Goal: Task Accomplishment & Management: Manage account settings

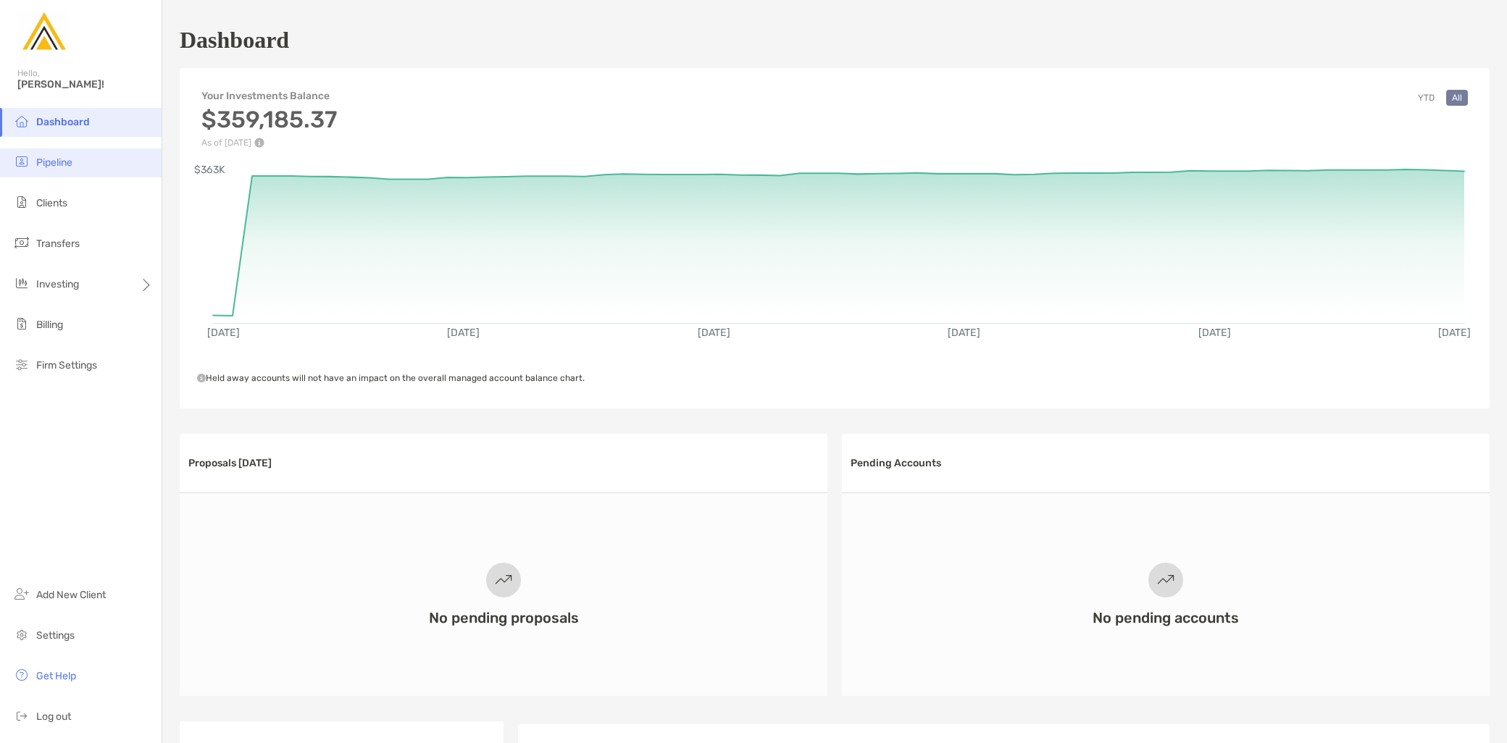
click at [88, 170] on li "Pipeline" at bounding box center [81, 163] width 162 height 29
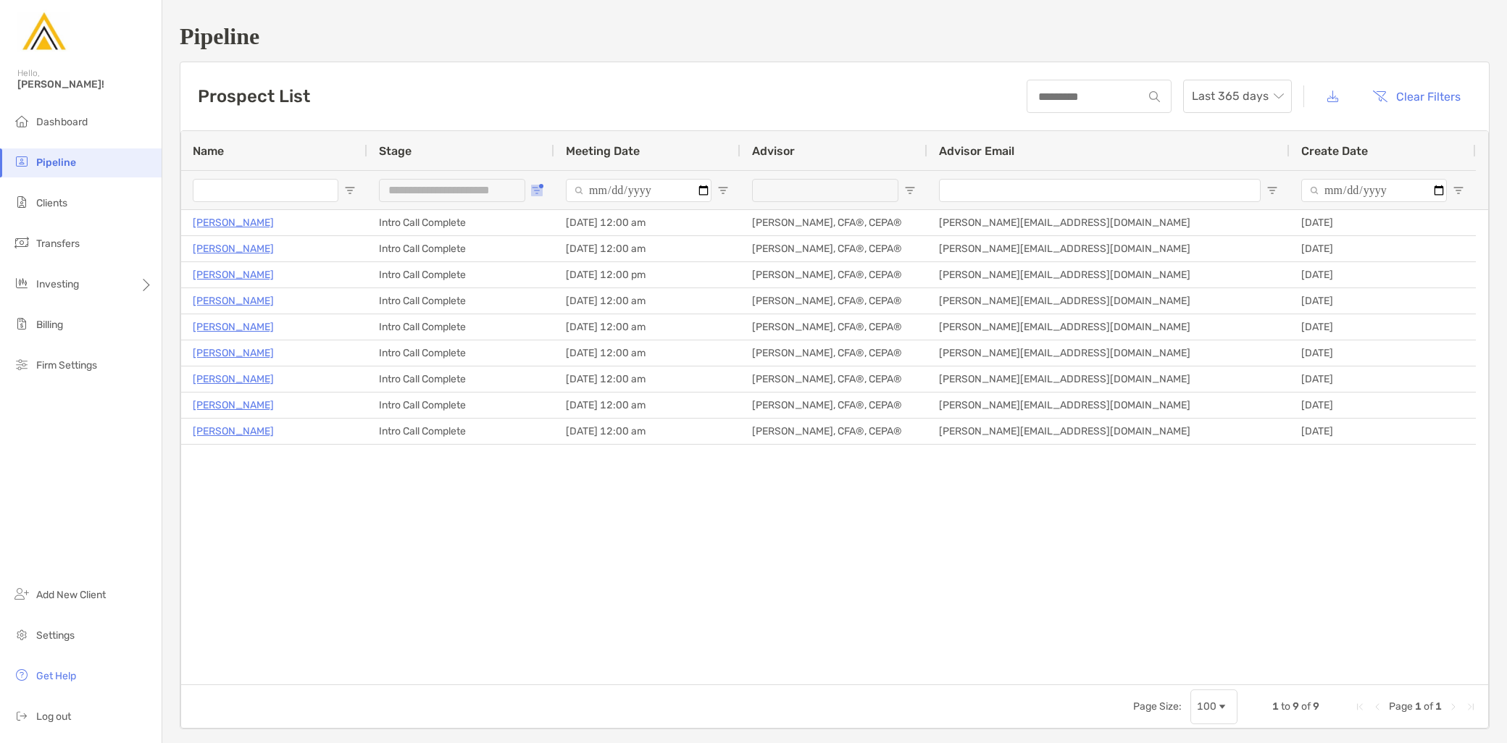
click at [539, 185] on button "Open Filter Menu" at bounding box center [537, 191] width 12 height 12
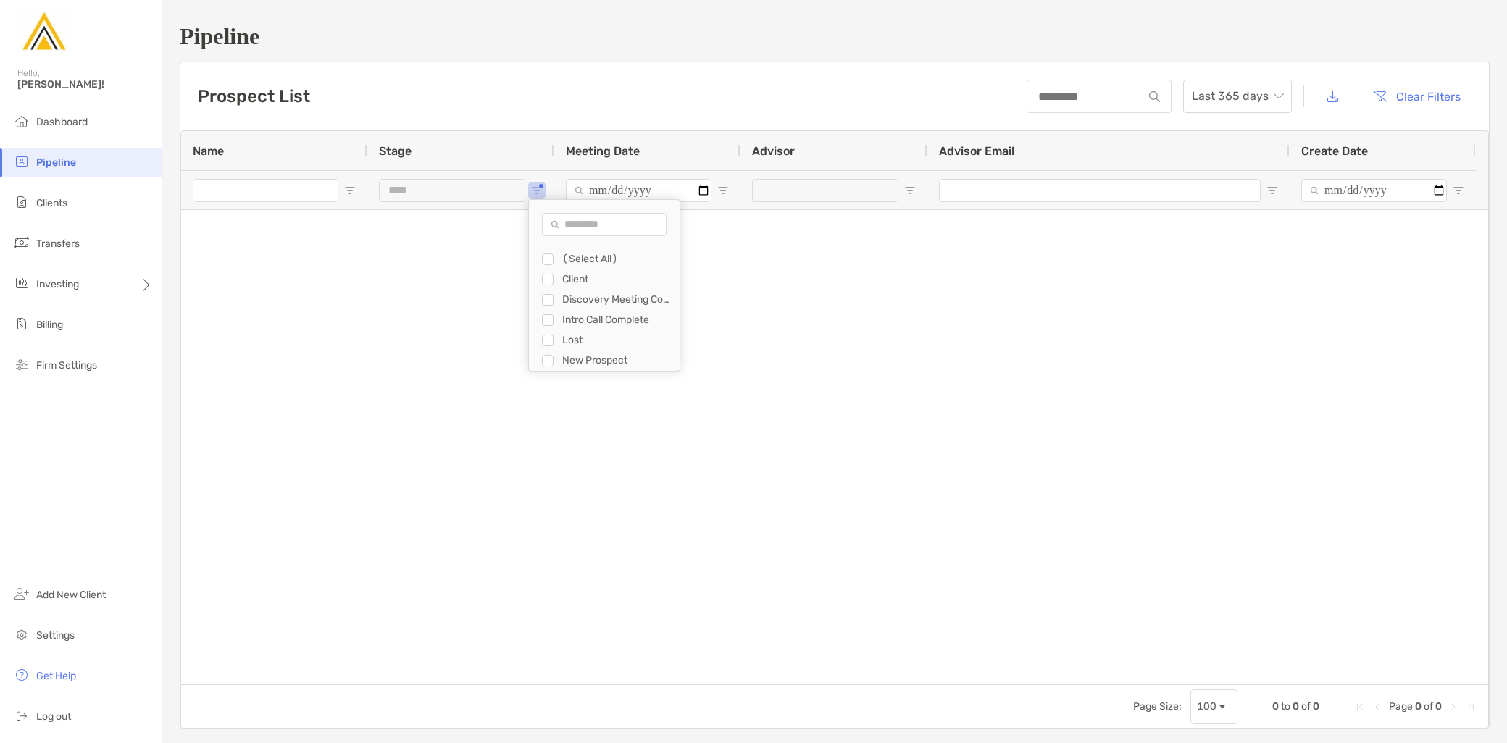
type input "**********"
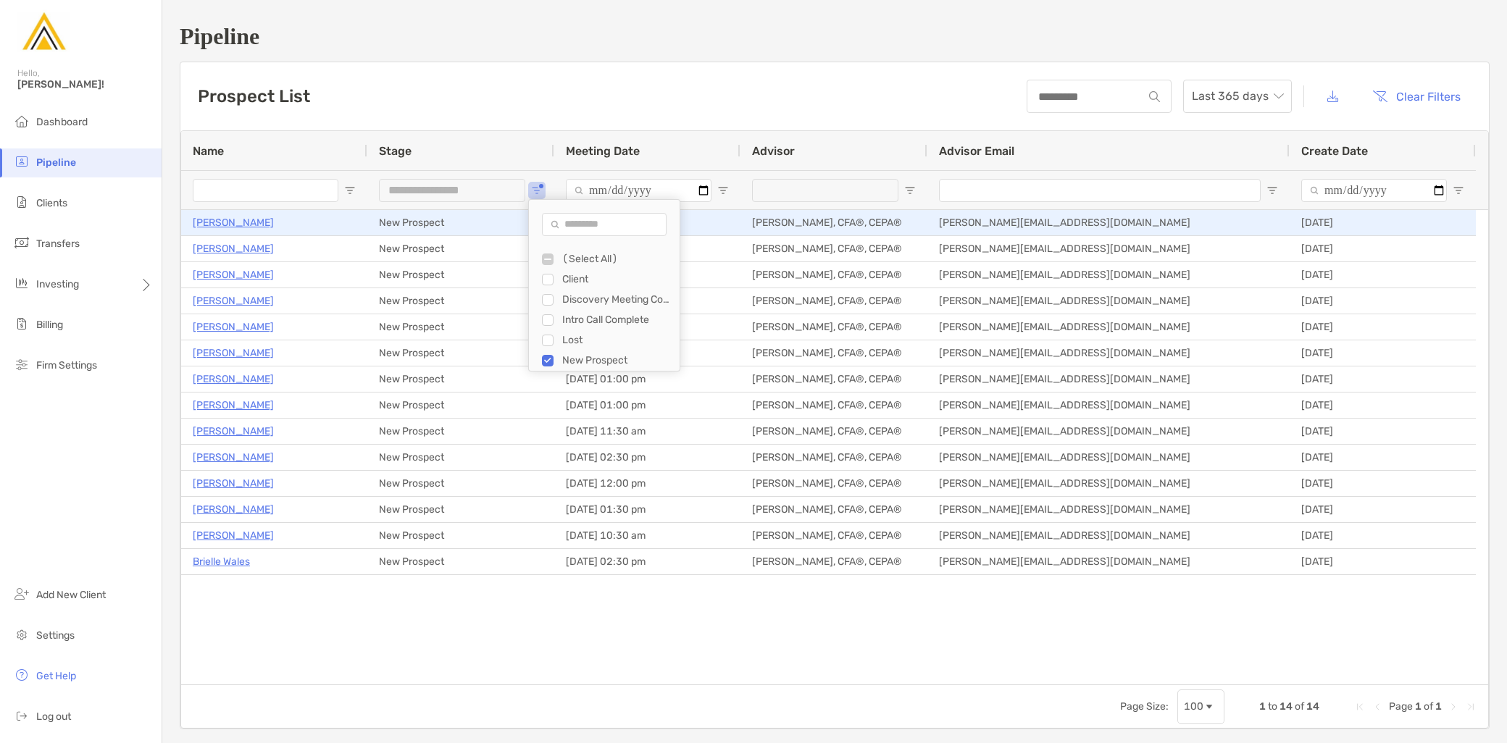
click at [249, 226] on p "Monica Chang" at bounding box center [233, 223] width 81 height 18
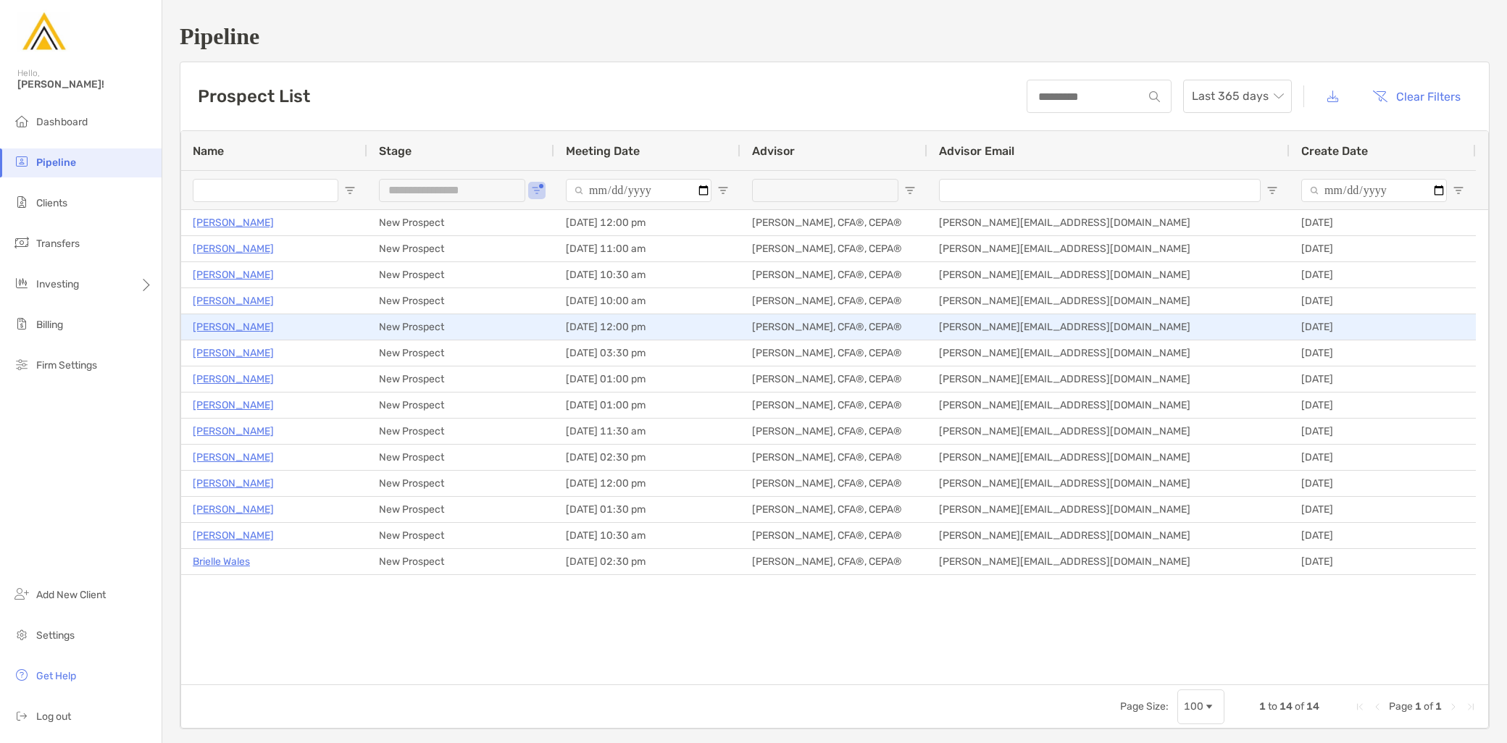
click at [235, 327] on p "[PERSON_NAME]" at bounding box center [233, 327] width 81 height 18
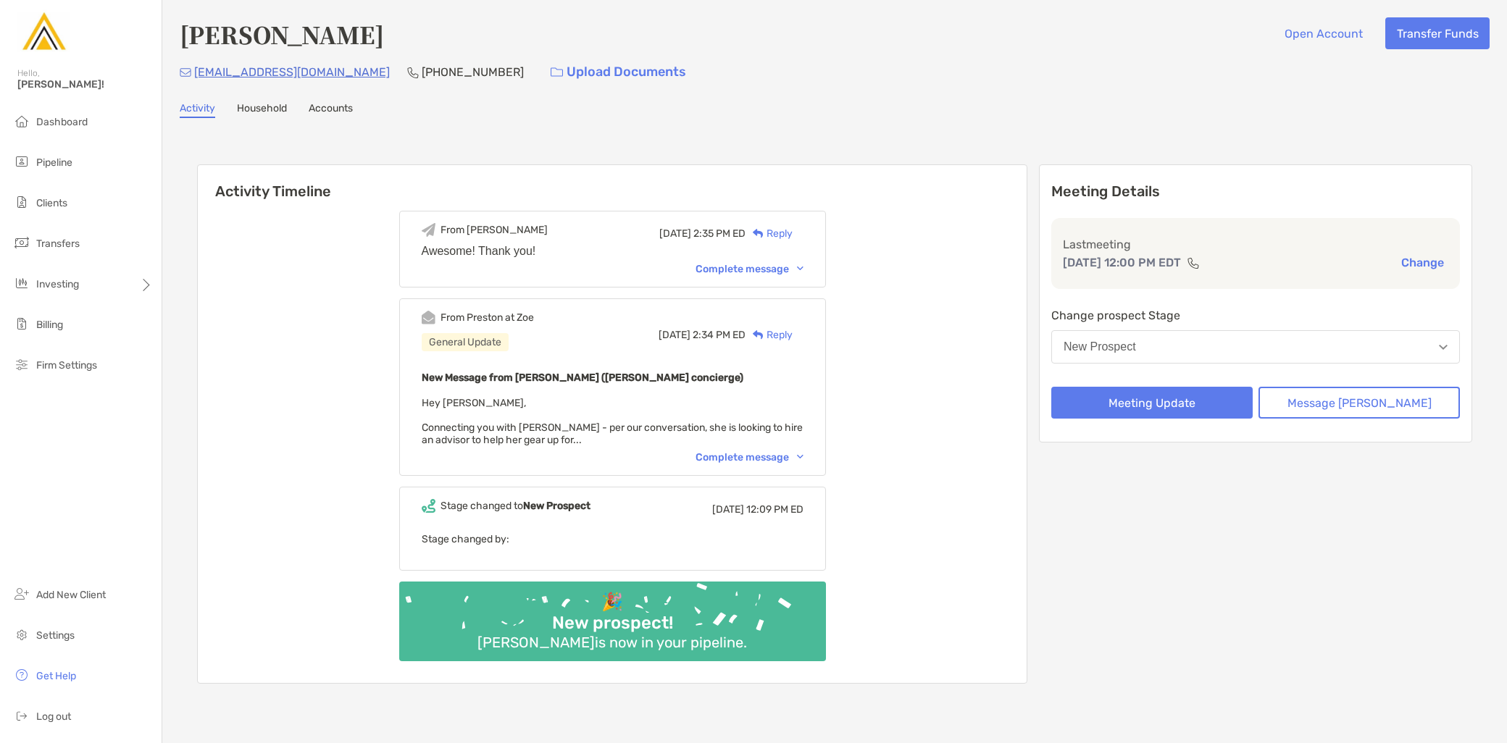
click at [764, 462] on div "From [PERSON_NAME] at [PERSON_NAME] General Update [DATE] 2:34 PM ED Reply New …" at bounding box center [612, 388] width 427 height 178
click at [764, 458] on div "Complete message" at bounding box center [750, 457] width 108 height 12
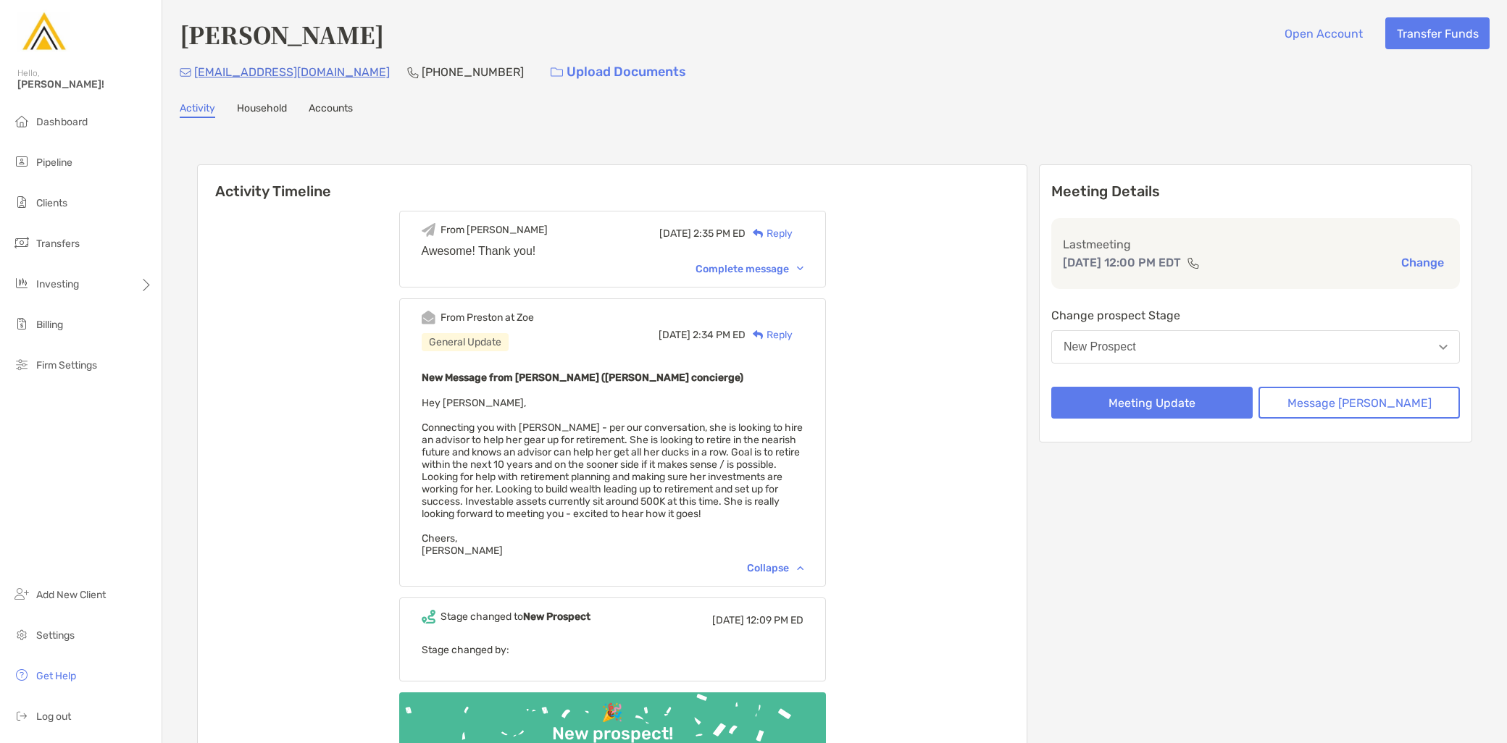
click at [1400, 358] on button "New Prospect" at bounding box center [1255, 346] width 409 height 33
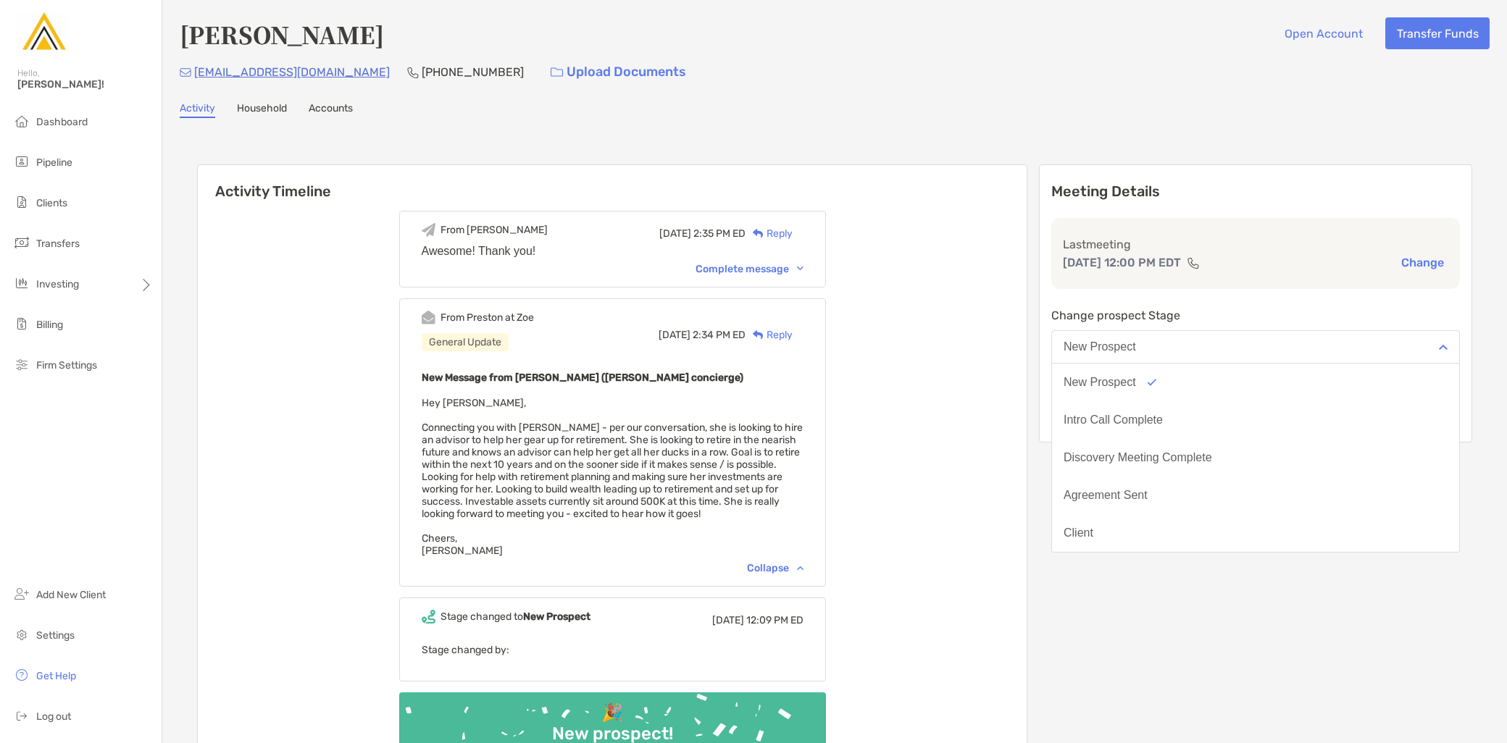
click at [1400, 358] on button "New Prospect" at bounding box center [1255, 346] width 409 height 33
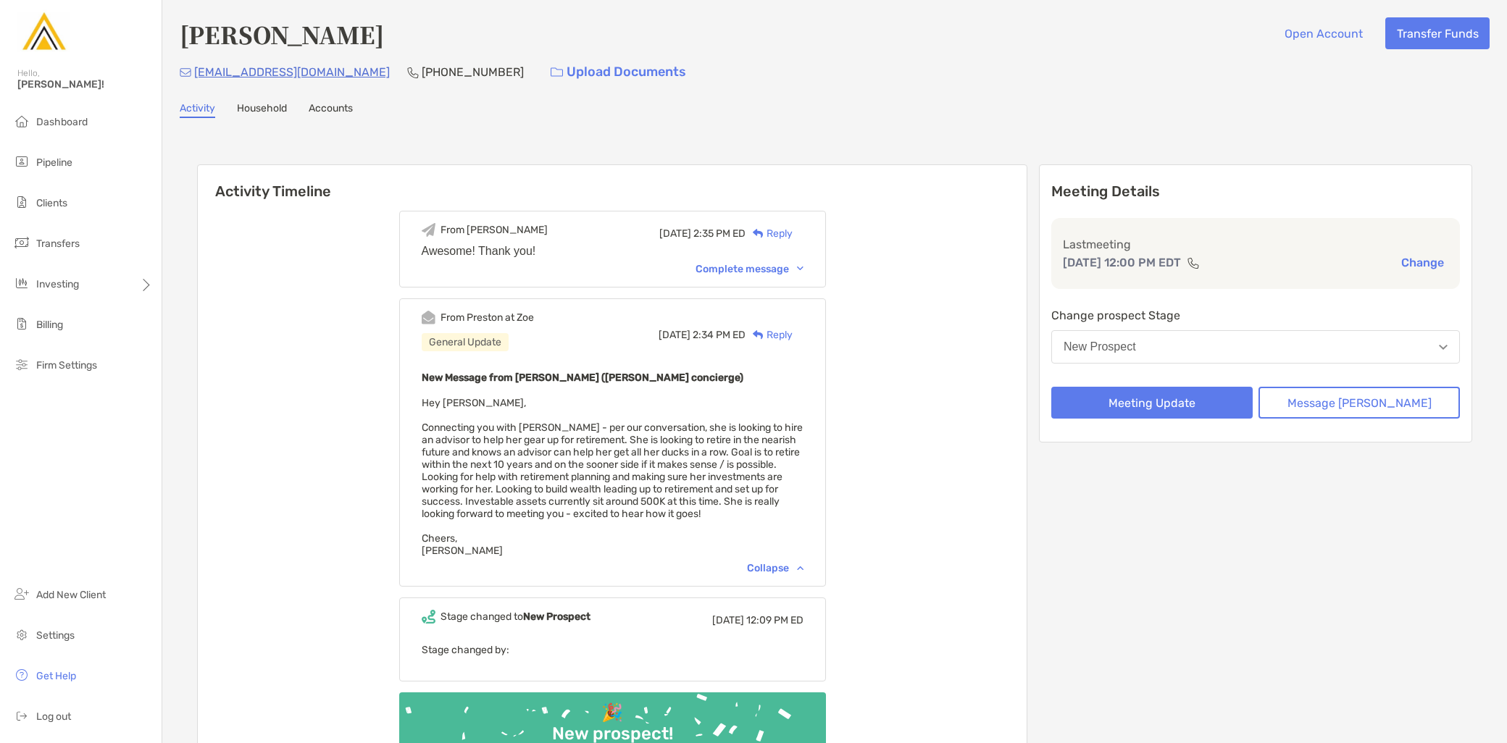
click at [1385, 350] on button "New Prospect" at bounding box center [1255, 346] width 409 height 33
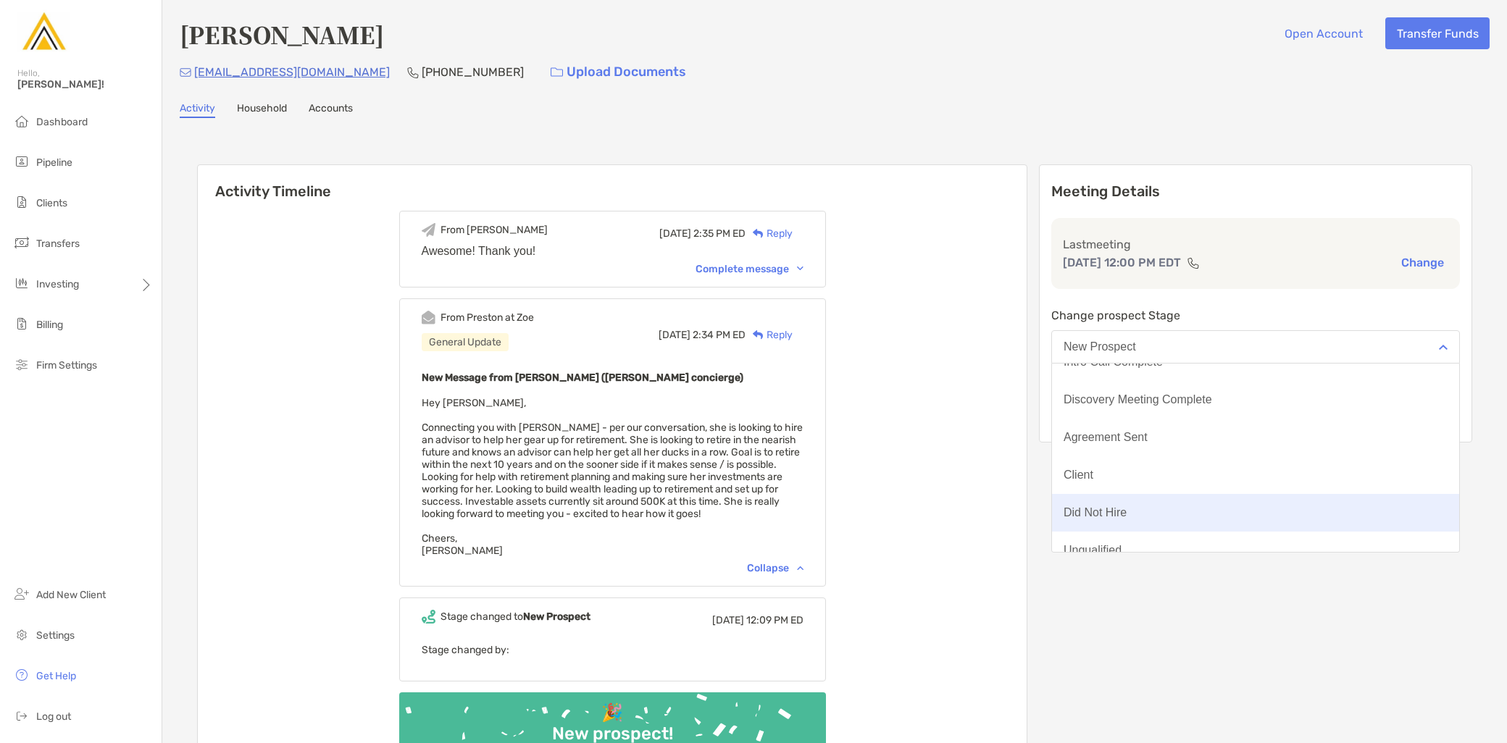
scroll to position [112, 0]
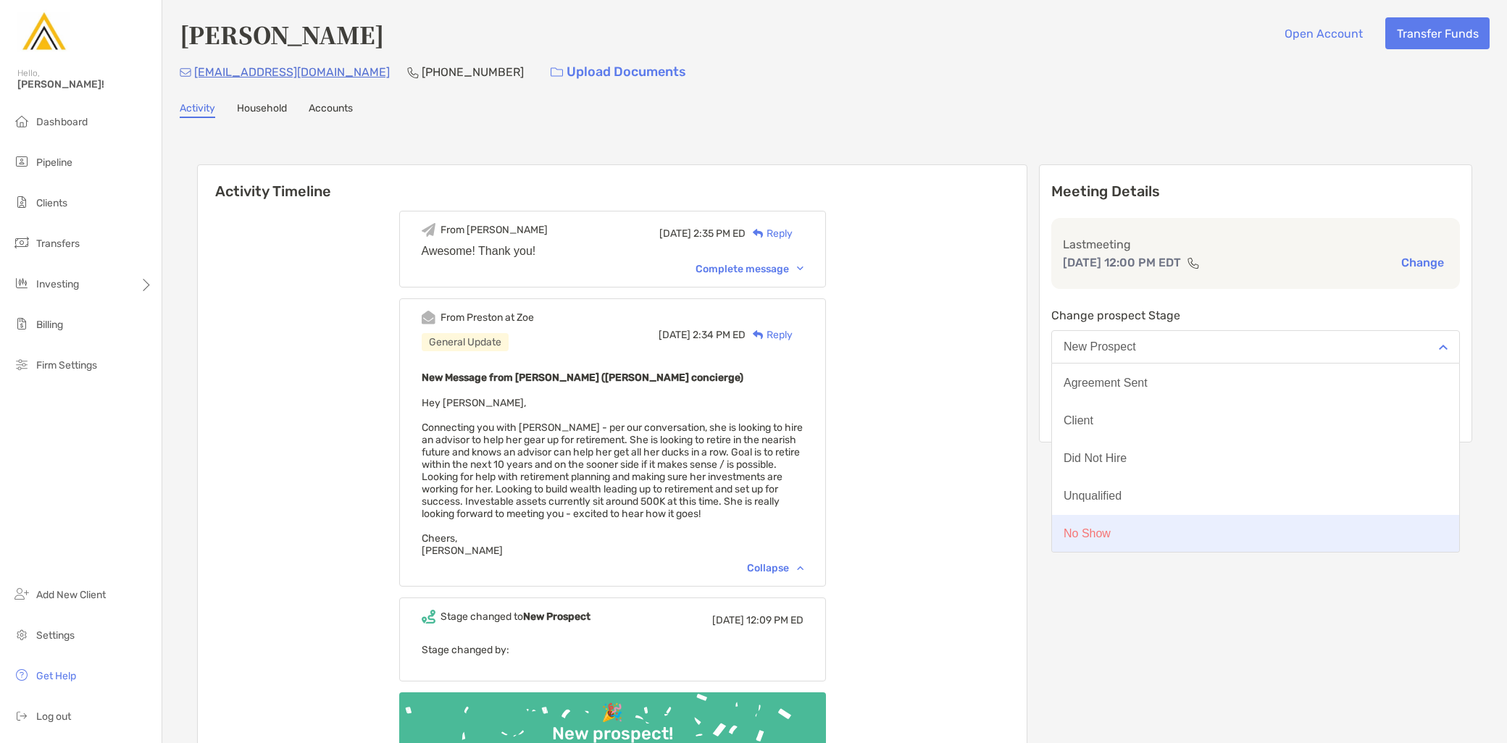
click at [1223, 530] on button "No Show" at bounding box center [1255, 534] width 407 height 38
